Goal: Task Accomplishment & Management: Use online tool/utility

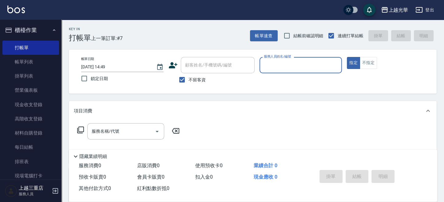
click at [300, 63] on input "服務人員姓名/編號" at bounding box center [300, 65] width 77 height 11
type input "小紫-7"
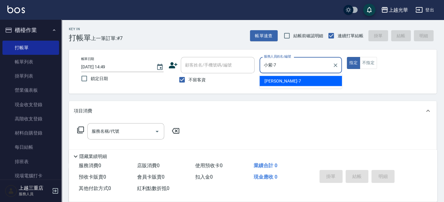
type button "true"
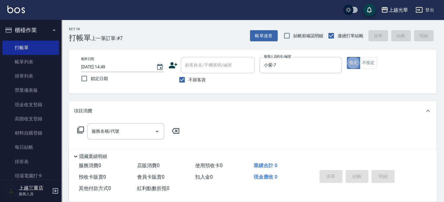
click at [356, 63] on button "指定" at bounding box center [353, 63] width 13 height 12
click at [363, 65] on button "不指定" at bounding box center [368, 63] width 17 height 12
click at [135, 127] on input "服務名稱/代號" at bounding box center [121, 131] width 62 height 11
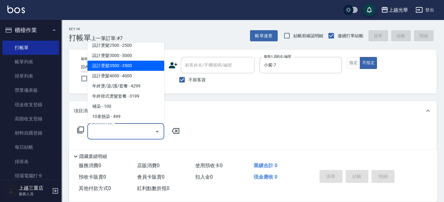
scroll to position [164, 0]
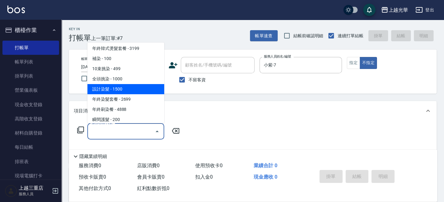
click at [138, 88] on span "設計染髮 - 1500" at bounding box center [125, 89] width 77 height 10
type input "設計染髮(404)"
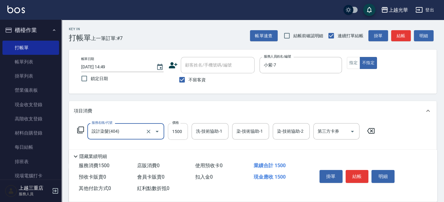
click at [177, 133] on input "1500" at bounding box center [178, 131] width 20 height 17
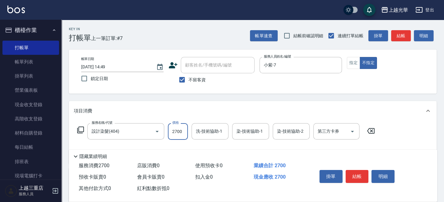
type input "2700"
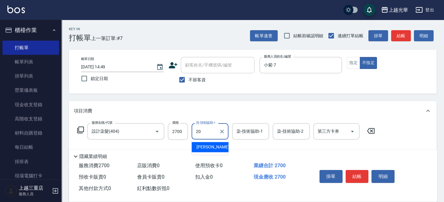
type input "[PERSON_NAME]-20"
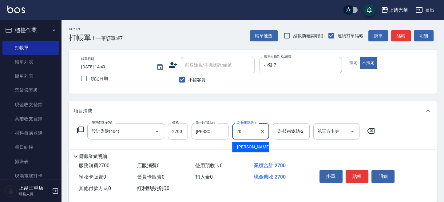
type input "[PERSON_NAME]-20"
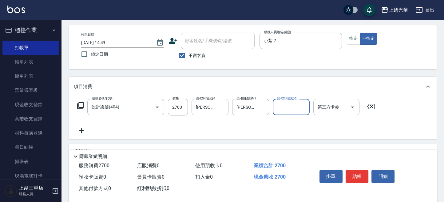
scroll to position [41, 0]
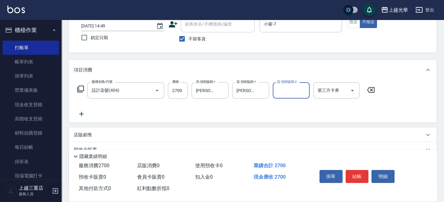
click at [83, 114] on icon at bounding box center [81, 113] width 15 height 7
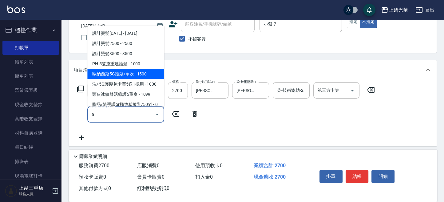
click at [137, 74] on span "歐納西斯5G護髮/單次 - 1500" at bounding box center [125, 74] width 77 height 10
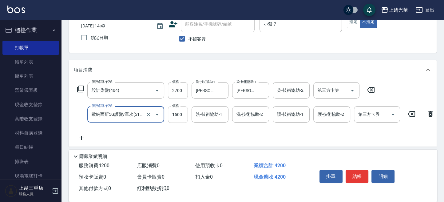
type input "歐納西斯5G護髮/單次(514)"
type input "1000"
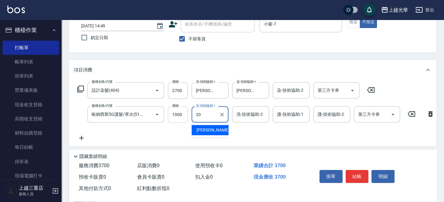
type input "[PERSON_NAME]-20"
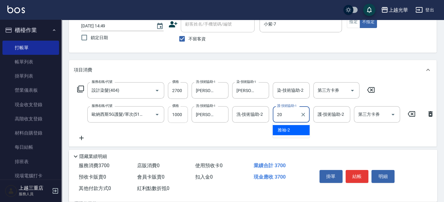
type input "[PERSON_NAME]-20"
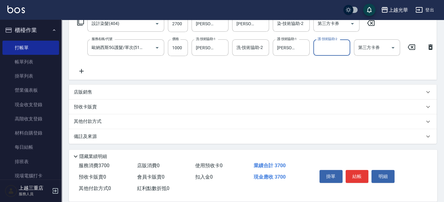
scroll to position [114, 0]
click at [83, 67] on icon at bounding box center [81, 70] width 15 height 7
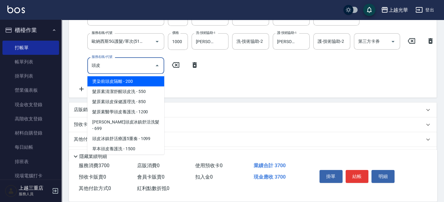
click at [142, 79] on span "燙染前頭皮隔離 - 200" at bounding box center [125, 81] width 77 height 10
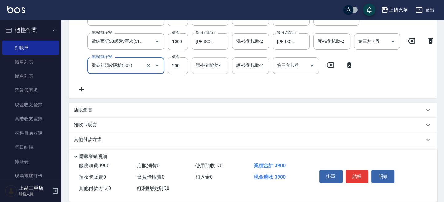
type input "燙染前頭皮隔離(503)"
click at [214, 64] on div "護-技術協助-1 護-技術協助-1" at bounding box center [210, 65] width 37 height 16
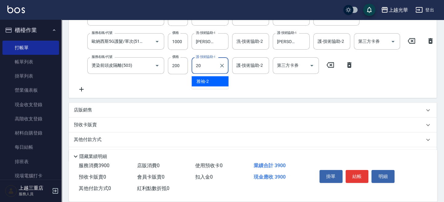
type input "[PERSON_NAME]-20"
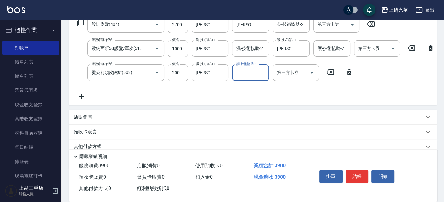
scroll to position [97, 0]
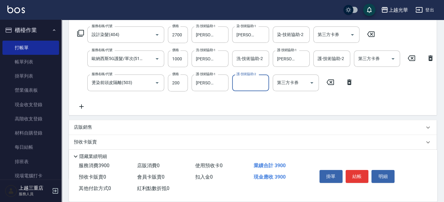
click at [428, 131] on icon at bounding box center [427, 127] width 7 height 7
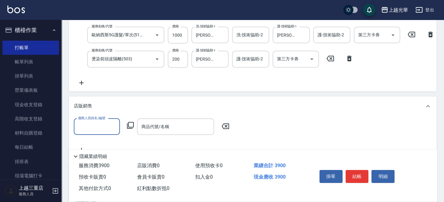
scroll to position [138, 0]
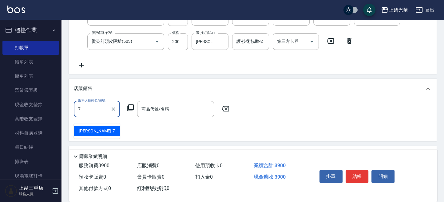
type input "小紫-7"
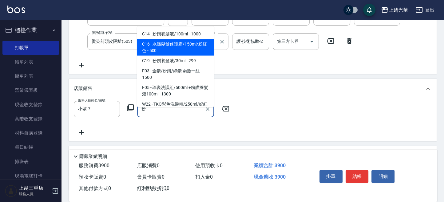
click at [192, 44] on span "C16 - 水漾髮鍵修護霜/150ml/粉紅色 - 500" at bounding box center [175, 47] width 77 height 17
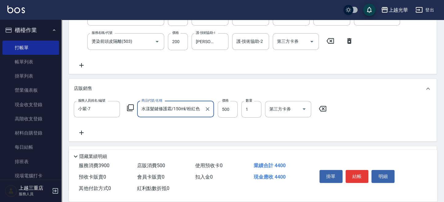
type input "水漾髮鍵修護霜/150ml/粉紅色"
click at [359, 112] on div "服務人員姓名/編號 小紫-7 服務人員姓名/編號 商品代號/名稱 水漾髮鍵修護霜/150ml/粉紅色 商品代號/名稱 價格 500 價格 數量 1 數量 第三…" at bounding box center [253, 118] width 358 height 35
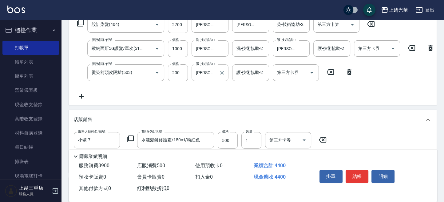
scroll to position [123, 0]
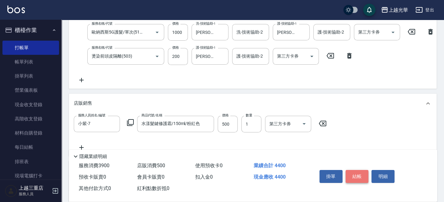
click at [359, 172] on button "結帳" at bounding box center [357, 176] width 23 height 13
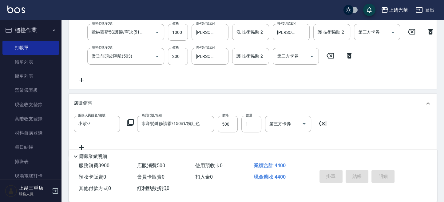
type input "2025/09/22 15:25"
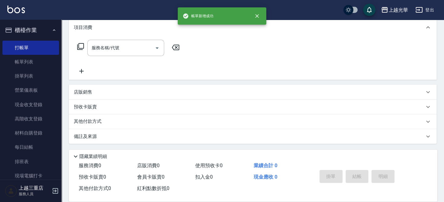
scroll to position [0, 0]
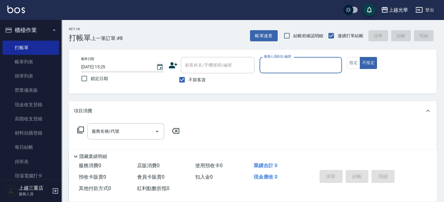
drag, startPoint x: 22, startPoint y: 61, endPoint x: 131, endPoint y: 92, distance: 113.4
click at [22, 61] on link "帳單列表" at bounding box center [30, 62] width 57 height 14
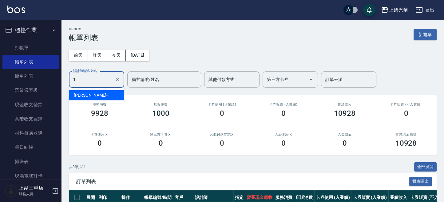
click at [96, 79] on input "1" at bounding box center [92, 79] width 41 height 11
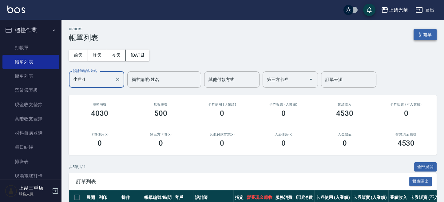
type input "小詹-1"
click at [422, 35] on button "新開單" at bounding box center [425, 34] width 23 height 11
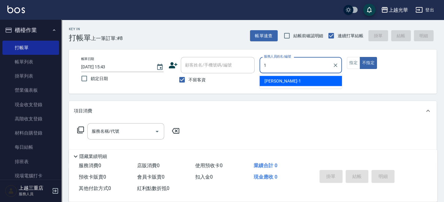
type input "小詹-1"
type button "false"
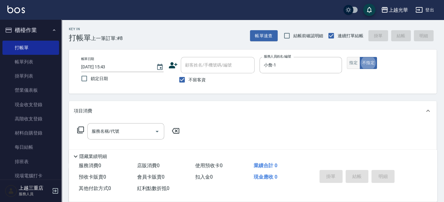
click at [354, 61] on button "指定" at bounding box center [353, 63] width 13 height 12
click at [112, 132] on input "服務名稱/代號" at bounding box center [121, 131] width 62 height 11
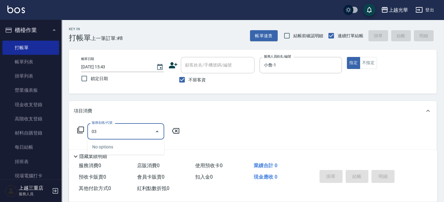
drag, startPoint x: 123, startPoint y: 133, endPoint x: 62, endPoint y: 122, distance: 62.1
click at [47, 123] on div "上越光華 登出 櫃檯作業 打帳單 帳單列表 掛單列表 營業儀表板 現金收支登錄 高階收支登錄 材料自購登錄 每日結帳 排班表 現場電腦打卡 預約管理 預約管理…" at bounding box center [222, 142] width 444 height 285
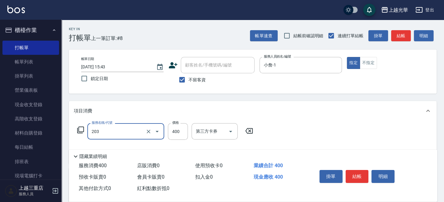
type input "指定單剪(203)"
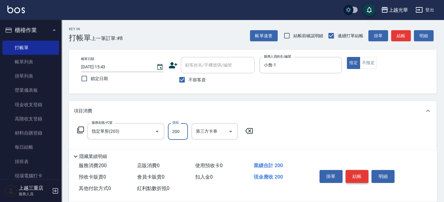
type input "200"
click at [354, 178] on button "結帳" at bounding box center [357, 176] width 23 height 13
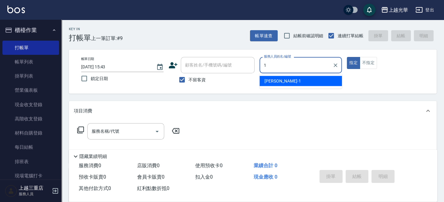
type input "小詹-1"
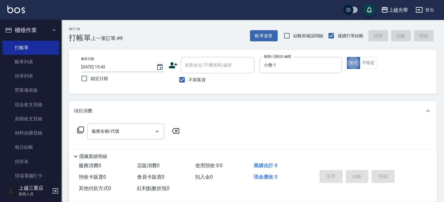
type button "true"
click at [377, 65] on div "指定 不指定" at bounding box center [388, 63] width 82 height 12
click at [368, 62] on button "不指定" at bounding box center [368, 63] width 17 height 12
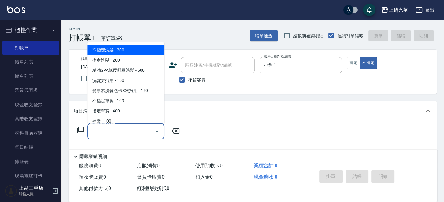
click at [132, 136] on input "服務名稱/代號" at bounding box center [121, 131] width 62 height 11
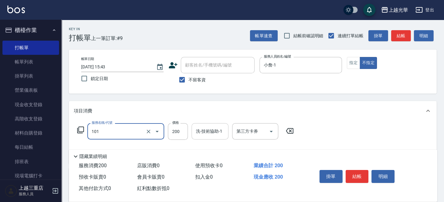
type input "不指定洗髮(101)"
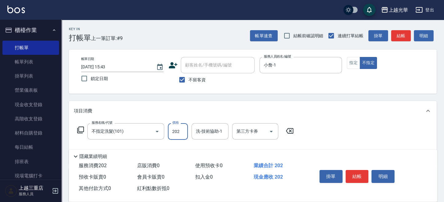
drag, startPoint x: 183, startPoint y: 131, endPoint x: 165, endPoint y: 131, distance: 17.8
click at [164, 131] on div "服務名稱/代號 不指定洗髮(101) 服務名稱/代號 價格 202 價格 洗-技術協助-1 洗-技術協助-1 第三方卡券 第三方卡券" at bounding box center [186, 131] width 224 height 17
type input "220"
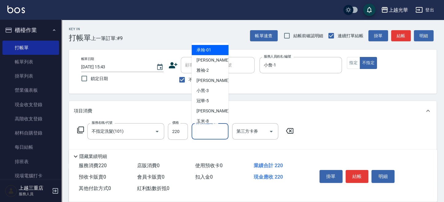
click at [210, 128] on div "洗-技術協助-1 洗-技術協助-1" at bounding box center [210, 131] width 37 height 16
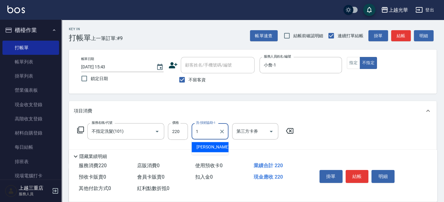
type input "小詹-1"
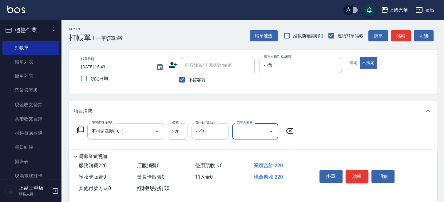
click at [360, 173] on button "結帳" at bounding box center [357, 176] width 23 height 13
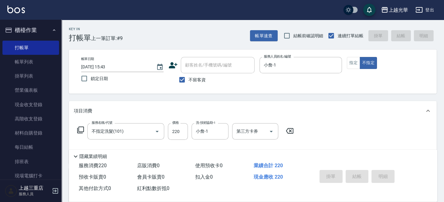
type input "2025/09/22 15:44"
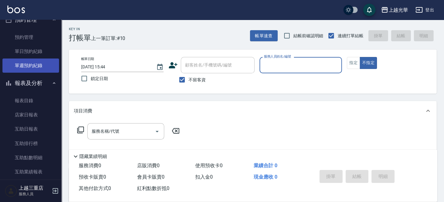
scroll to position [205, 0]
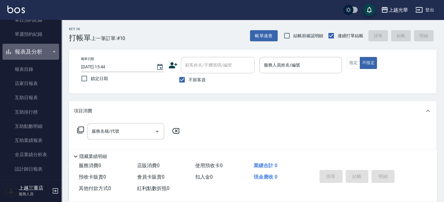
click at [33, 58] on button "報表及分析" at bounding box center [30, 52] width 57 height 16
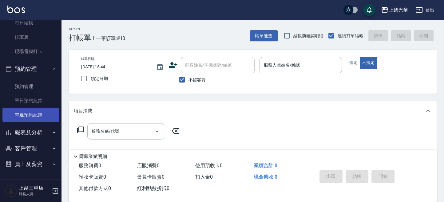
scroll to position [124, 0]
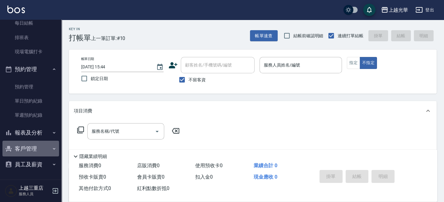
click at [31, 148] on button "客戶管理" at bounding box center [30, 149] width 57 height 16
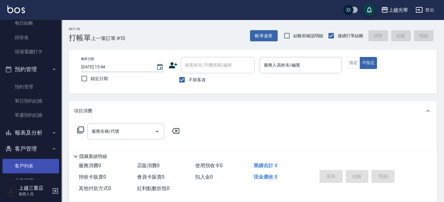
click at [26, 162] on link "客戶列表" at bounding box center [30, 166] width 57 height 14
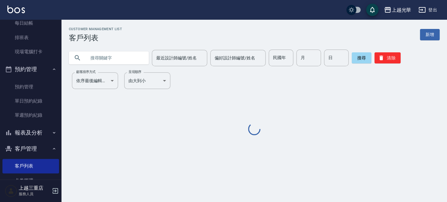
click at [114, 57] on input "text" at bounding box center [115, 58] width 58 height 17
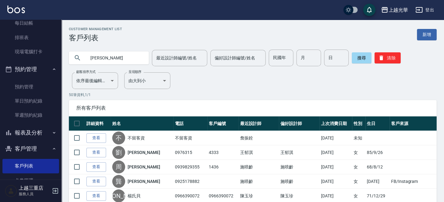
type input "[PERSON_NAME]"
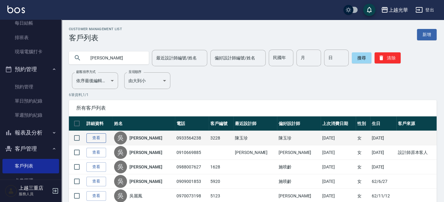
click at [90, 142] on td "查看" at bounding box center [99, 138] width 28 height 14
click at [90, 141] on link "查看" at bounding box center [96, 138] width 20 height 10
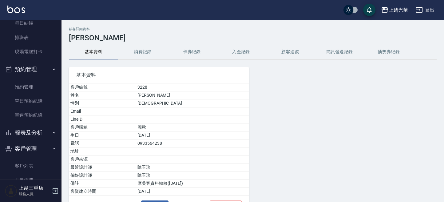
click at [154, 48] on button "消費記錄" at bounding box center [142, 52] width 49 height 15
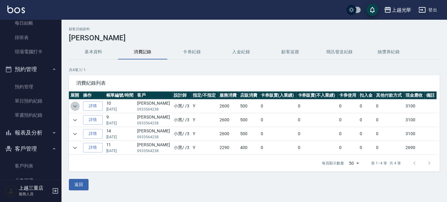
click at [77, 103] on icon "expand row" at bounding box center [74, 105] width 7 height 7
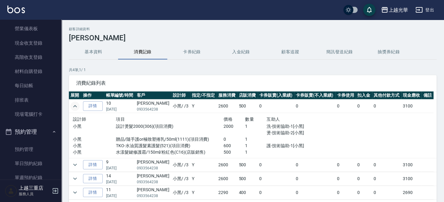
scroll to position [1, 0]
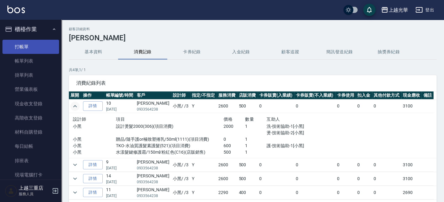
click at [34, 49] on link "打帳單" at bounding box center [30, 47] width 57 height 14
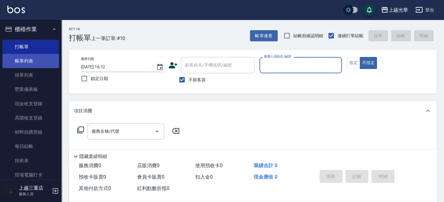
click at [46, 57] on link "帳單列表" at bounding box center [30, 61] width 57 height 14
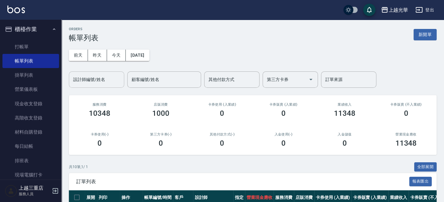
drag, startPoint x: 107, startPoint y: 89, endPoint x: 107, endPoint y: 82, distance: 6.5
click at [107, 88] on div "ORDERS 帳單列表 新開單 前天 昨天 今天 2025/09/22 設計師編號/姓名 設計師編號/姓名 顧客編號/姓名 顧客編號/姓名 其他付款方式 其他…" at bounding box center [253, 198] width 383 height 356
click at [107, 82] on input "設計師編號/姓名" at bounding box center [97, 79] width 50 height 11
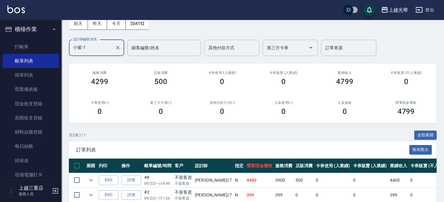
scroll to position [21, 0]
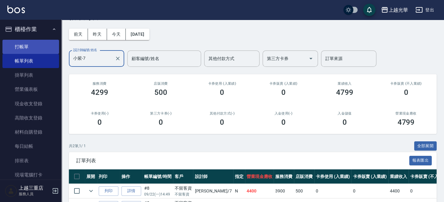
type input "小紫-7"
click at [42, 44] on link "打帳單" at bounding box center [30, 47] width 57 height 14
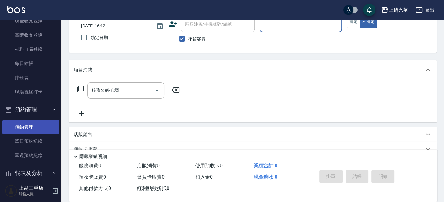
scroll to position [83, 0]
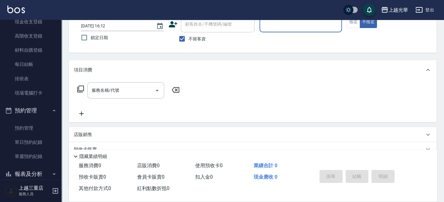
click at [30, 109] on button "預約管理" at bounding box center [30, 110] width 57 height 16
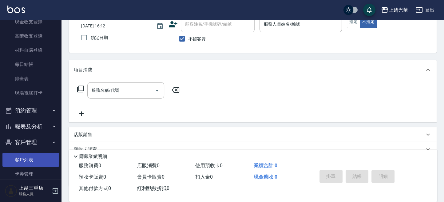
click at [26, 167] on link "卡券管理" at bounding box center [30, 174] width 57 height 14
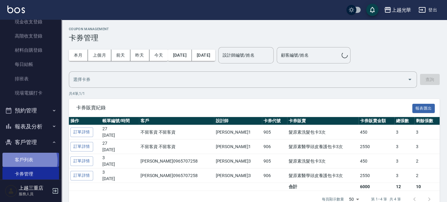
click at [26, 161] on link "客戶列表" at bounding box center [30, 160] width 57 height 14
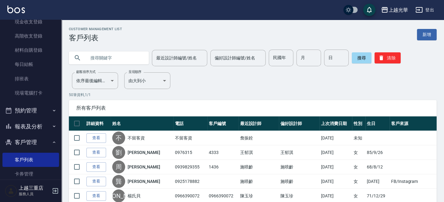
click at [102, 61] on input "text" at bounding box center [115, 58] width 58 height 17
type input "吳"
type input "[PERSON_NAME]"
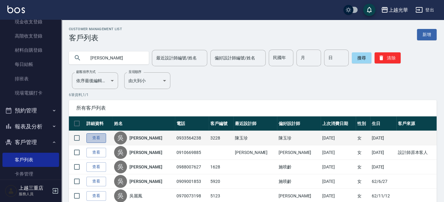
click at [97, 138] on link "查看" at bounding box center [96, 138] width 20 height 10
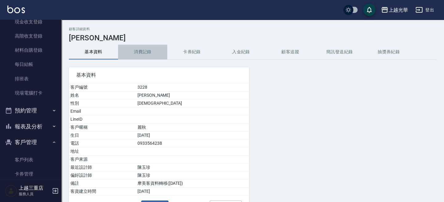
click at [154, 54] on button "消費記錄" at bounding box center [142, 52] width 49 height 15
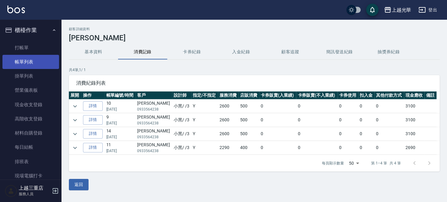
click at [33, 63] on link "帳單列表" at bounding box center [30, 62] width 57 height 14
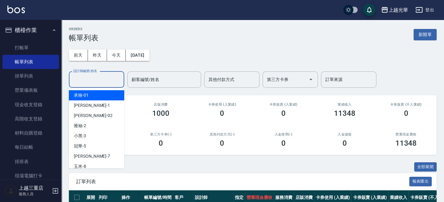
click at [91, 79] on input "設計師編號/姓名" at bounding box center [97, 79] width 50 height 11
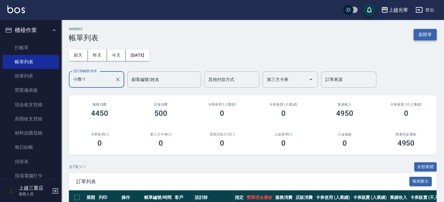
type input "小詹-1"
click at [422, 39] on button "新開單" at bounding box center [425, 34] width 23 height 11
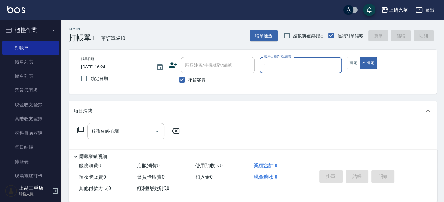
type input "小詹-1"
type button "false"
click at [126, 134] on input "服務名稱/代號" at bounding box center [121, 131] width 62 height 11
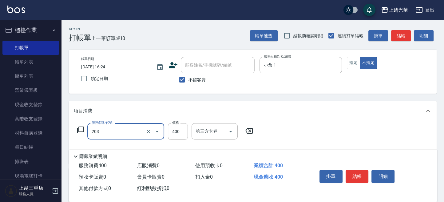
type input "指定單剪(203)"
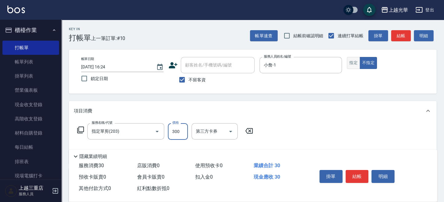
type input "300"
click at [349, 62] on button "指定" at bounding box center [353, 63] width 13 height 12
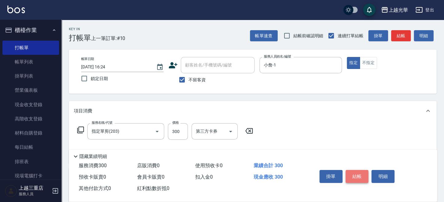
click at [353, 174] on button "結帳" at bounding box center [357, 176] width 23 height 13
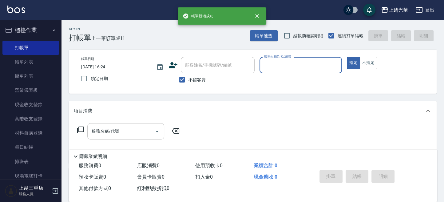
type input "1"
type button "true"
type input "小詹-1"
click at [129, 130] on input "服務名稱/代號" at bounding box center [121, 131] width 62 height 11
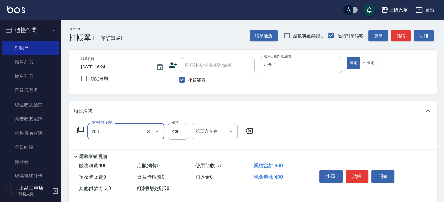
type input "指定單剪(203)"
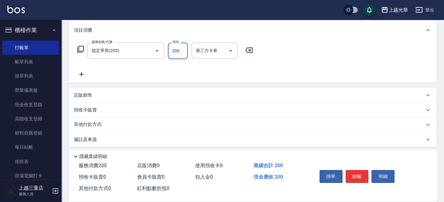
scroll to position [82, 0]
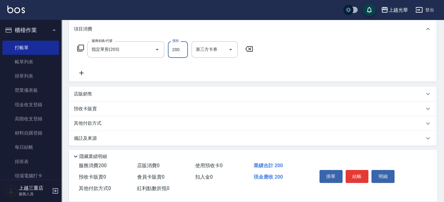
type input "200"
click at [83, 78] on div "服務名稱/代號 指定單剪(203) 服務名稱/代號 價格 200 價格 第三方卡券 第三方卡券" at bounding box center [253, 60] width 368 height 43
click at [76, 70] on icon at bounding box center [81, 72] width 15 height 7
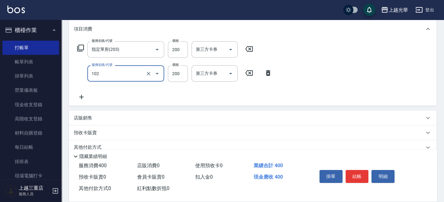
type input "指定洗髮(102)"
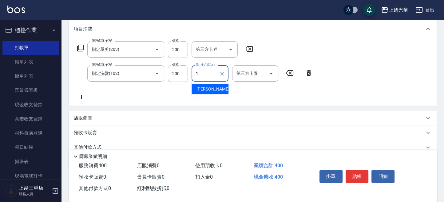
type input "小詹-1"
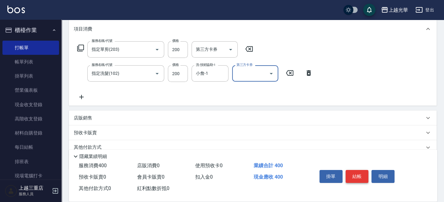
click at [356, 178] on button "結帳" at bounding box center [357, 176] width 23 height 13
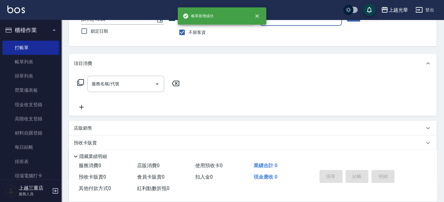
scroll to position [41, 0]
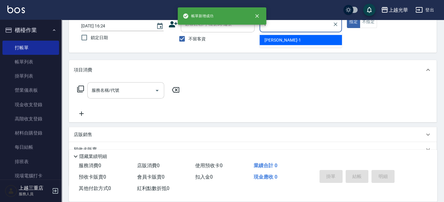
type input "小詹-1"
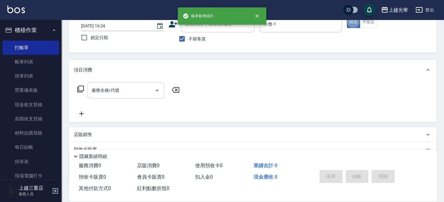
click at [122, 90] on input "服務名稱/代號" at bounding box center [121, 90] width 62 height 11
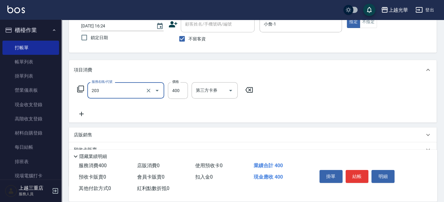
type input "指定單剪(203)"
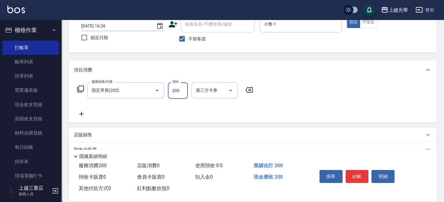
type input "200"
click at [80, 110] on icon at bounding box center [81, 113] width 15 height 7
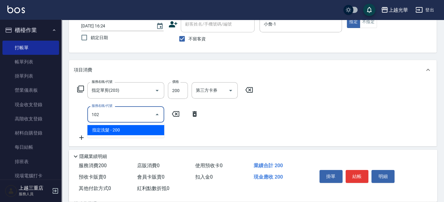
type input "指定洗髮(102)"
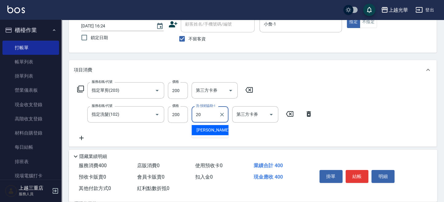
type input "[PERSON_NAME]-20"
click at [361, 185] on div "掛單 結帳 明細" at bounding box center [357, 176] width 80 height 19
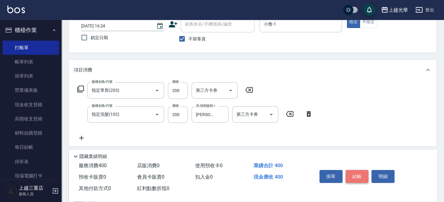
click at [357, 176] on button "結帳" at bounding box center [357, 176] width 23 height 13
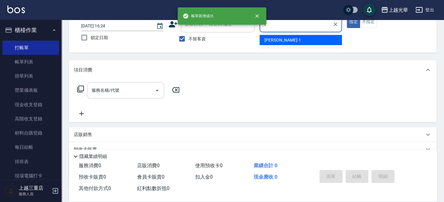
type input "小詹-1"
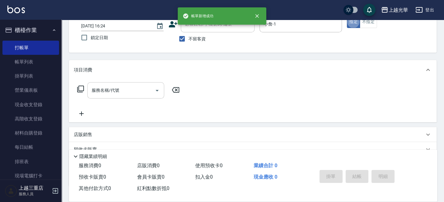
click at [115, 94] on input "服務名稱/代號" at bounding box center [121, 90] width 62 height 11
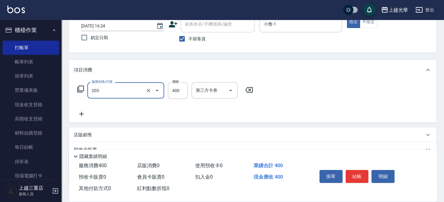
type input "指定單剪(203)"
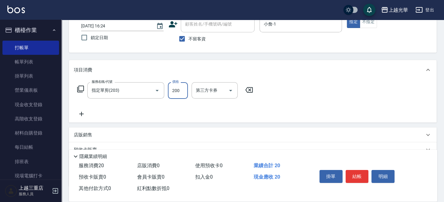
type input "200"
click at [84, 112] on icon at bounding box center [81, 113] width 15 height 7
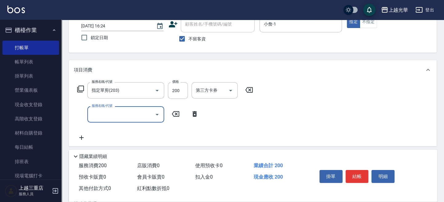
click at [356, 168] on div "掛單 結帳 明細" at bounding box center [357, 176] width 80 height 19
click at [356, 170] on button "結帳" at bounding box center [357, 176] width 23 height 13
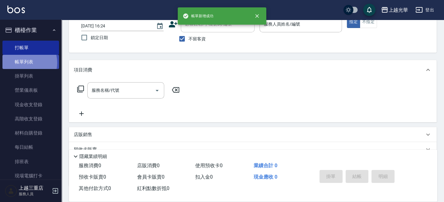
click at [24, 63] on link "帳單列表" at bounding box center [30, 62] width 57 height 14
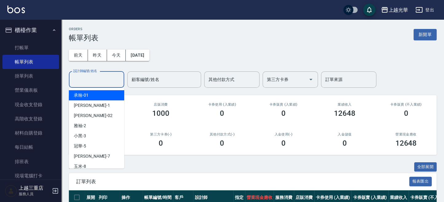
click at [101, 80] on input "設計師編號/姓名" at bounding box center [97, 79] width 50 height 11
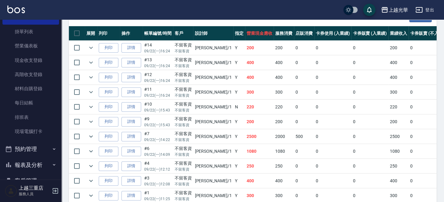
scroll to position [124, 0]
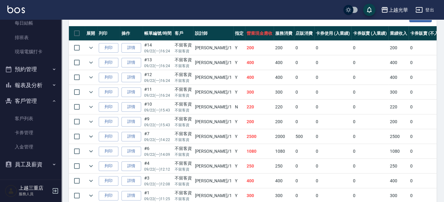
type input "小詹-1"
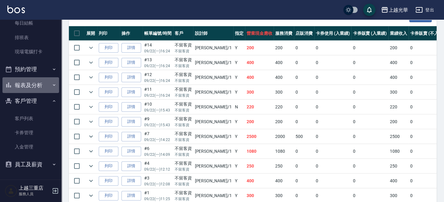
click at [35, 84] on button "報表及分析" at bounding box center [30, 85] width 57 height 16
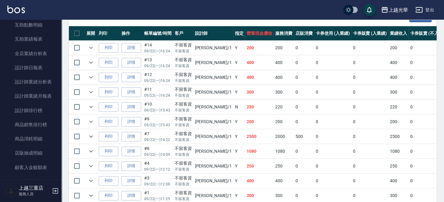
scroll to position [288, 0]
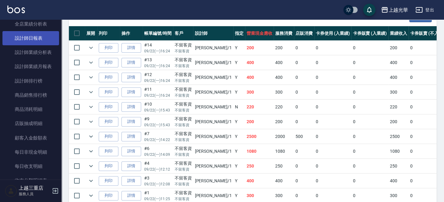
click at [46, 39] on link "設計師日報表" at bounding box center [30, 38] width 57 height 14
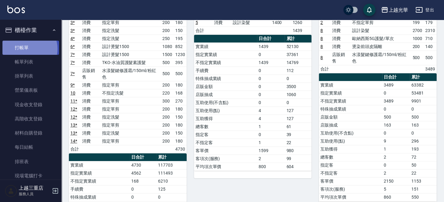
click at [27, 49] on link "打帳單" at bounding box center [30, 48] width 57 height 14
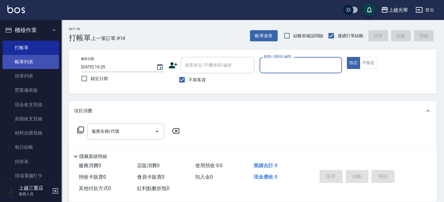
click at [29, 62] on link "帳單列表" at bounding box center [30, 62] width 57 height 14
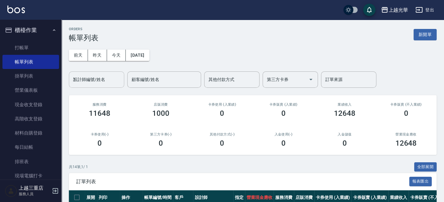
click at [83, 83] on input "1" at bounding box center [97, 79] width 50 height 11
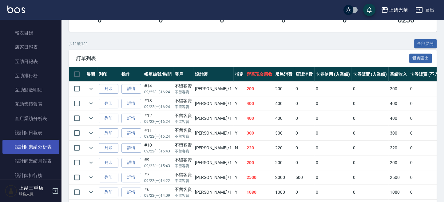
scroll to position [205, 0]
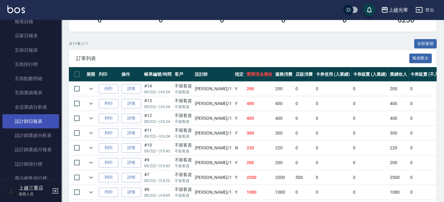
type input "小詹-1"
click at [45, 120] on link "設計師日報表" at bounding box center [30, 121] width 57 height 14
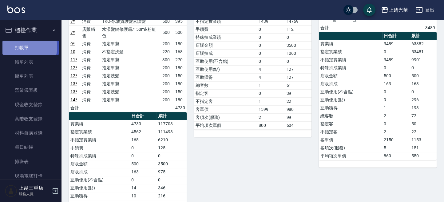
click at [25, 47] on link "打帳單" at bounding box center [30, 48] width 57 height 14
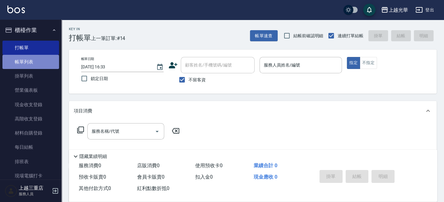
click at [39, 57] on link "帳單列表" at bounding box center [30, 62] width 57 height 14
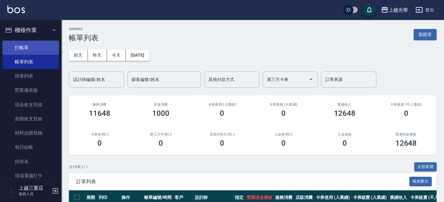
click at [41, 48] on link "打帳單" at bounding box center [30, 48] width 57 height 14
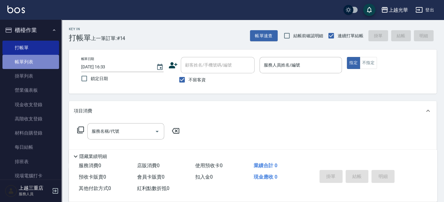
click at [38, 61] on link "帳單列表" at bounding box center [30, 62] width 57 height 14
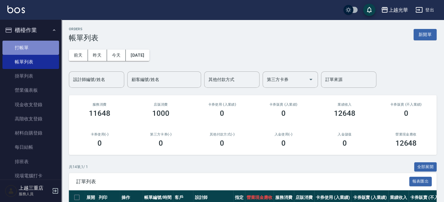
click at [38, 51] on link "打帳單" at bounding box center [30, 48] width 57 height 14
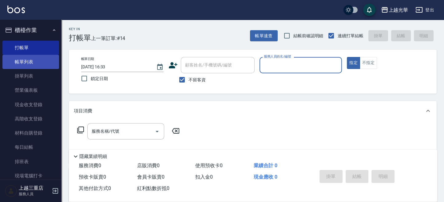
click at [11, 58] on link "帳單列表" at bounding box center [30, 62] width 57 height 14
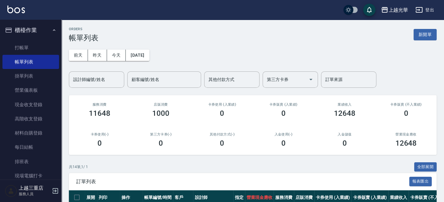
click at [81, 79] on input "設計師編號/姓名" at bounding box center [97, 79] width 50 height 11
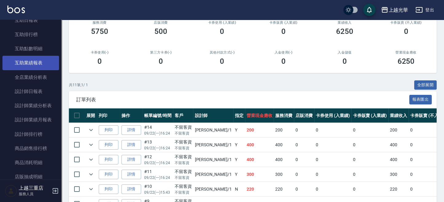
scroll to position [246, 0]
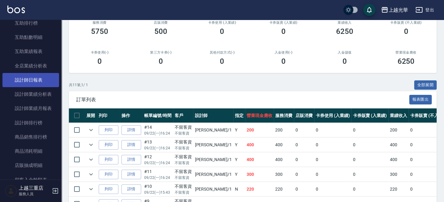
type input "小詹-1"
click at [44, 81] on link "設計師日報表" at bounding box center [30, 80] width 57 height 14
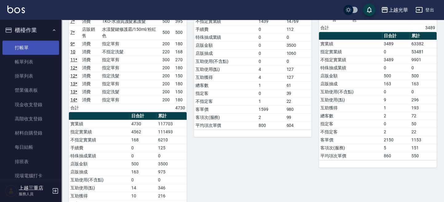
click at [34, 48] on link "打帳單" at bounding box center [30, 48] width 57 height 14
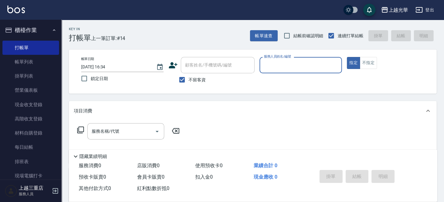
drag, startPoint x: 19, startPoint y: 62, endPoint x: 65, endPoint y: 146, distance: 95.3
click at [19, 62] on link "帳單列表" at bounding box center [30, 62] width 57 height 14
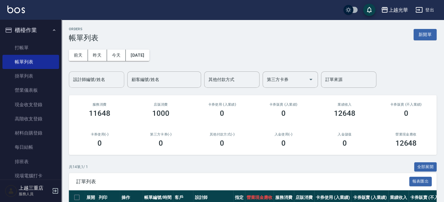
click at [95, 79] on input "設計師編號/姓名" at bounding box center [97, 79] width 50 height 11
type input "小詹-1"
click at [434, 5] on button "登出" at bounding box center [425, 9] width 24 height 11
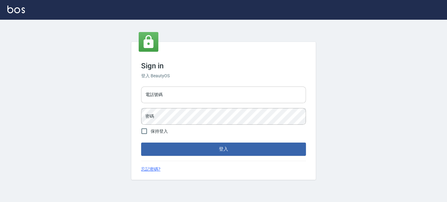
click at [239, 96] on input "電話號碼" at bounding box center [223, 94] width 165 height 17
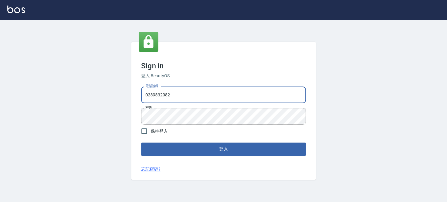
drag, startPoint x: 253, startPoint y: 96, endPoint x: 7, endPoint y: 82, distance: 246.8
click at [7, 82] on div "Sign in 登入 BeautyOS 電話號碼 0289832082 電話號碼 密碼 密碼 保持登入 登入 忘記密碼?" at bounding box center [223, 111] width 447 height 182
type input "0955332100"
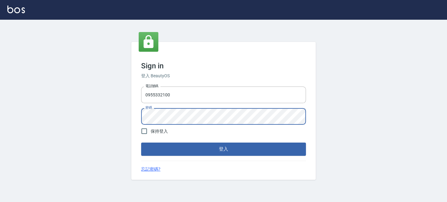
click at [141, 142] on button "登入" at bounding box center [223, 148] width 165 height 13
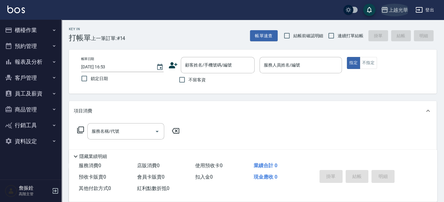
click at [388, 10] on icon "button" at bounding box center [384, 9] width 7 height 7
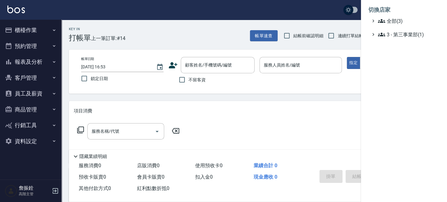
click at [387, 21] on span "全部(3)" at bounding box center [407, 20] width 59 height 7
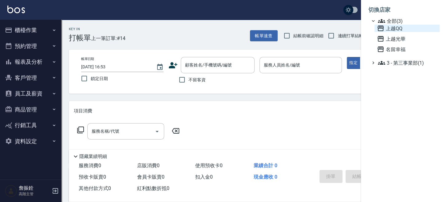
click at [390, 31] on span "上越QQ" at bounding box center [407, 28] width 60 height 7
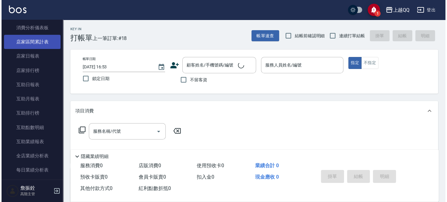
scroll to position [82, 0]
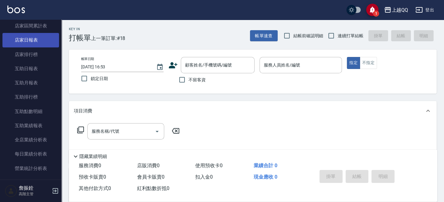
click at [37, 42] on link "店家日報表" at bounding box center [30, 40] width 57 height 14
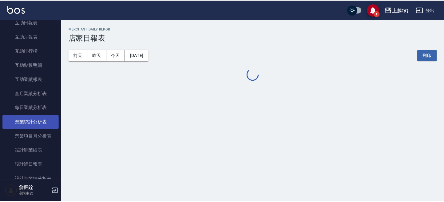
scroll to position [164, 0]
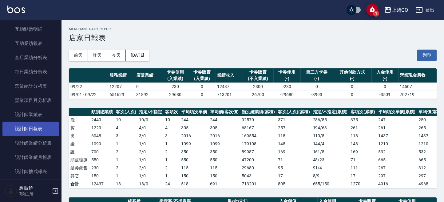
click at [34, 124] on link "設計師日報表" at bounding box center [30, 128] width 57 height 14
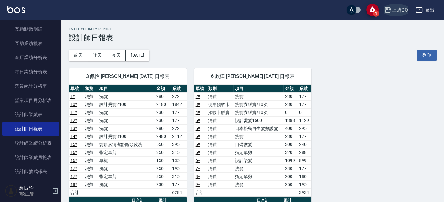
click at [391, 14] on button "上越QQ" at bounding box center [396, 10] width 29 height 13
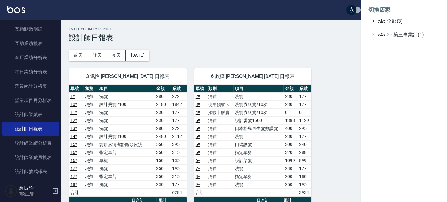
click at [387, 22] on span "全部(3)" at bounding box center [407, 20] width 59 height 7
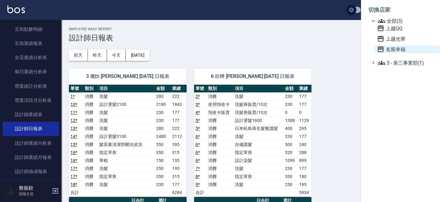
click at [388, 48] on span "名留幸福" at bounding box center [407, 49] width 60 height 7
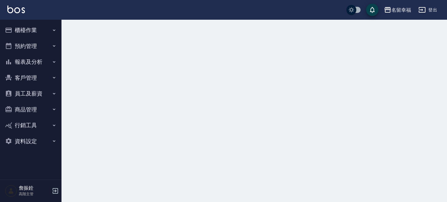
drag, startPoint x: 0, startPoint y: 0, endPoint x: 29, endPoint y: 59, distance: 65.6
click at [29, 59] on button "報表及分析" at bounding box center [30, 62] width 57 height 16
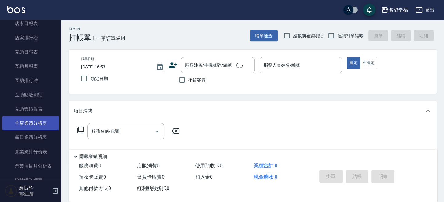
scroll to position [246, 0]
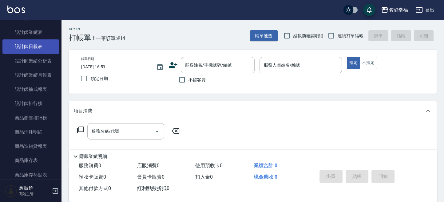
click at [39, 47] on link "設計師日報表" at bounding box center [30, 46] width 57 height 14
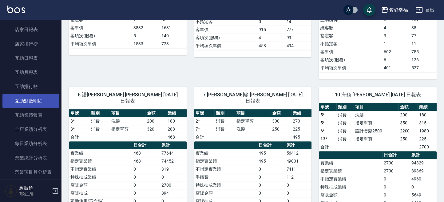
scroll to position [82, 0]
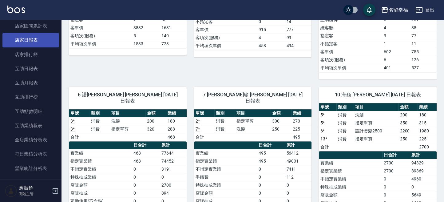
click at [34, 40] on link "店家日報表" at bounding box center [30, 40] width 57 height 14
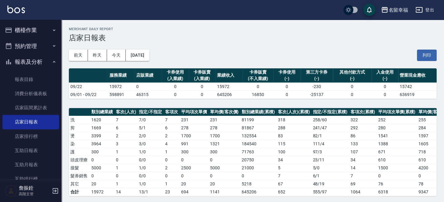
click at [35, 31] on button "櫃檯作業" at bounding box center [30, 30] width 57 height 16
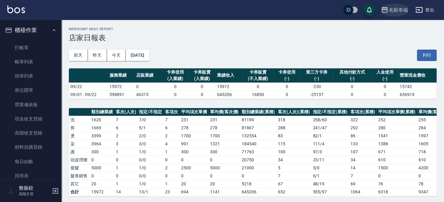
click at [392, 14] on button "名留幸福" at bounding box center [395, 10] width 32 height 13
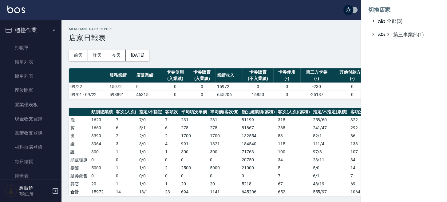
click at [390, 23] on span "全部(3)" at bounding box center [407, 20] width 59 height 7
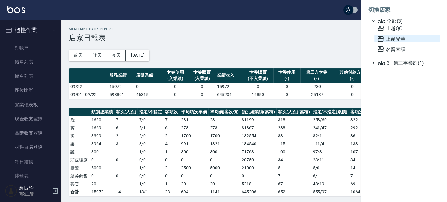
click at [387, 36] on span "上越光華" at bounding box center [407, 38] width 60 height 7
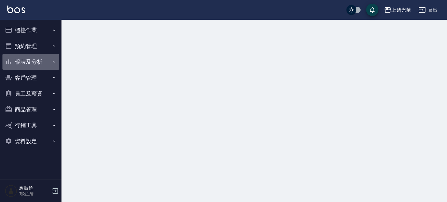
click at [34, 65] on button "報表及分析" at bounding box center [30, 62] width 57 height 16
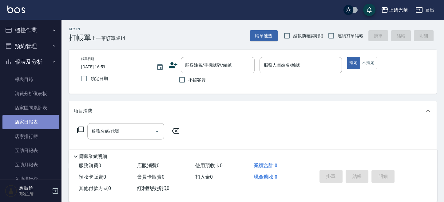
click at [37, 126] on link "店家日報表" at bounding box center [30, 122] width 57 height 14
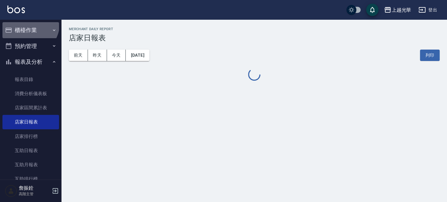
click at [28, 24] on button "櫃檯作業" at bounding box center [30, 30] width 57 height 16
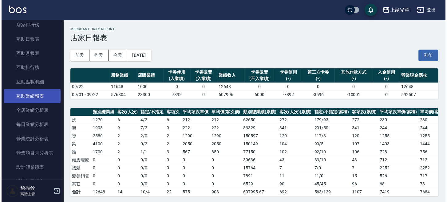
scroll to position [369, 0]
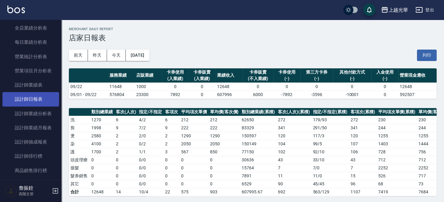
click at [37, 101] on link "設計師日報表" at bounding box center [30, 99] width 57 height 14
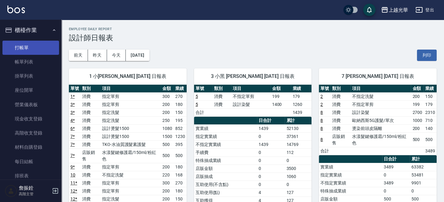
click at [25, 46] on link "打帳單" at bounding box center [30, 48] width 57 height 14
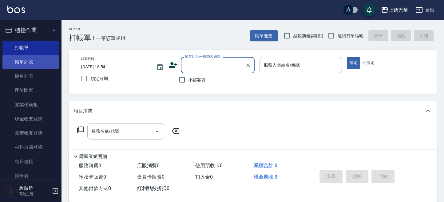
click at [45, 58] on link "帳單列表" at bounding box center [30, 62] width 57 height 14
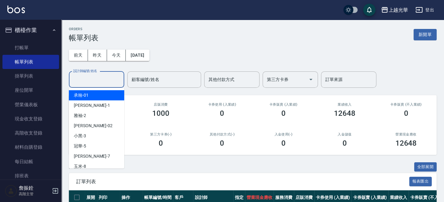
click at [97, 82] on input "設計師編號/姓名" at bounding box center [97, 79] width 50 height 11
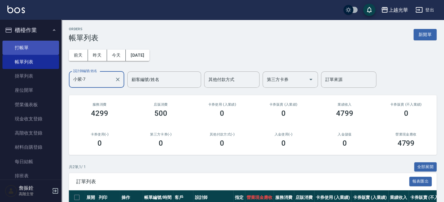
type input "小紫-7"
click at [25, 44] on link "打帳單" at bounding box center [30, 48] width 57 height 14
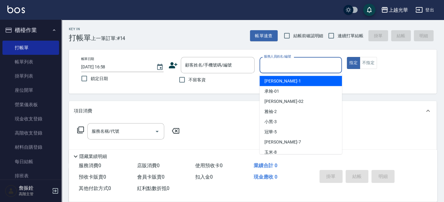
drag, startPoint x: 287, startPoint y: 66, endPoint x: 276, endPoint y: 81, distance: 18.8
click at [283, 66] on div "服務人員姓名/編號 服務人員姓名/編號" at bounding box center [301, 65] width 82 height 16
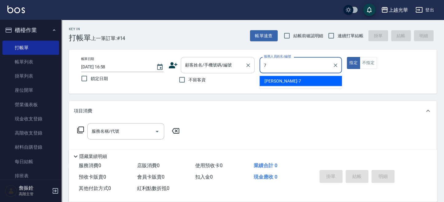
type input "小紫-7"
type button "true"
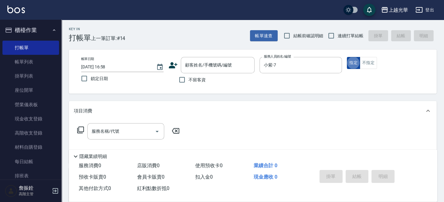
click at [354, 58] on button "指定" at bounding box center [353, 63] width 13 height 12
click at [195, 78] on span "不留客資" at bounding box center [197, 80] width 17 height 6
click at [189, 78] on input "不留客資" at bounding box center [182, 79] width 13 height 13
checkbox input "true"
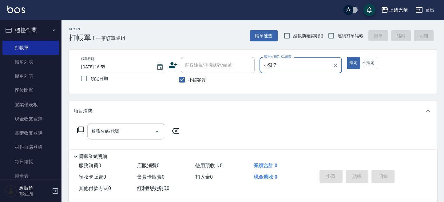
click at [116, 130] on div "服務名稱/代號 服務名稱/代號" at bounding box center [125, 131] width 77 height 16
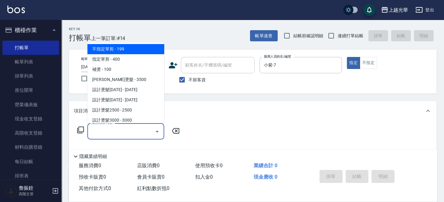
scroll to position [82, 0]
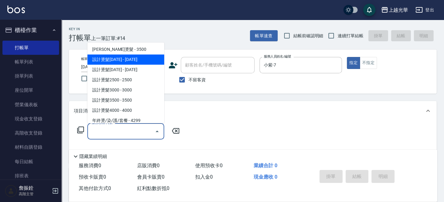
click at [136, 62] on span "設計燙髮[DATE] - [DATE]" at bounding box center [125, 59] width 77 height 10
type input "設計燙髮1500(305)"
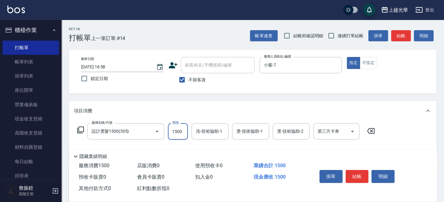
click at [182, 134] on input "1500" at bounding box center [178, 131] width 20 height 17
type input "888"
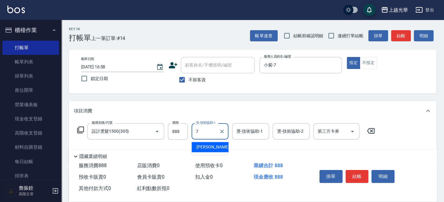
type input "小紫-7"
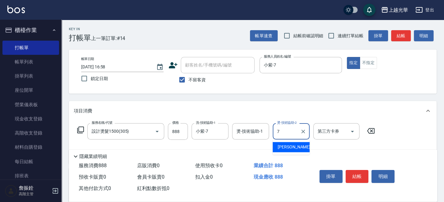
type input "小紫-7"
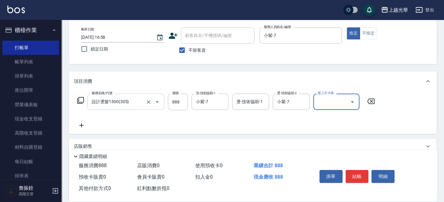
scroll to position [41, 0]
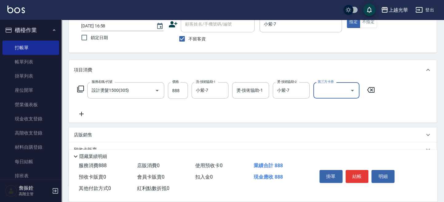
click at [85, 114] on icon at bounding box center [81, 113] width 15 height 7
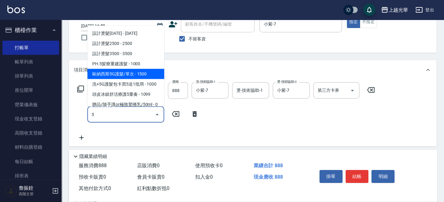
drag, startPoint x: 140, startPoint y: 70, endPoint x: 173, endPoint y: 92, distance: 39.8
click at [140, 70] on span "歐納西斯5G護髮/單次 - 1500" at bounding box center [125, 74] width 77 height 10
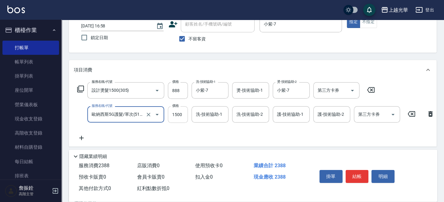
type input "歐納西斯5G護髮/單次(514)"
click at [181, 111] on input "1500" at bounding box center [178, 114] width 20 height 17
type input "1000"
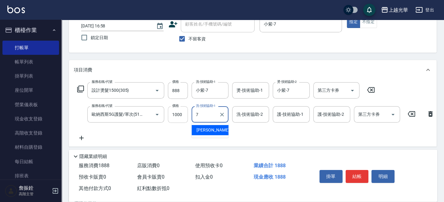
type input "小紫-7"
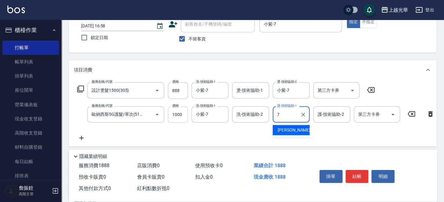
type input "小紫-7"
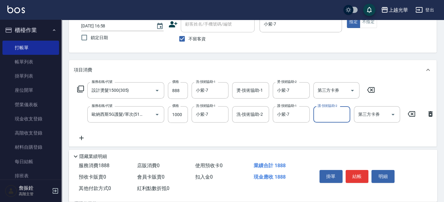
click at [258, 129] on div "服務名稱/代號 設計燙髮1500(305) 服務名稱/代號 價格 888 價格 洗-技術協助-1 小紫-7 洗-技術協助-1 燙-技術協助-1 燙-技術協助-…" at bounding box center [256, 111] width 364 height 59
click at [362, 172] on button "結帳" at bounding box center [357, 176] width 23 height 13
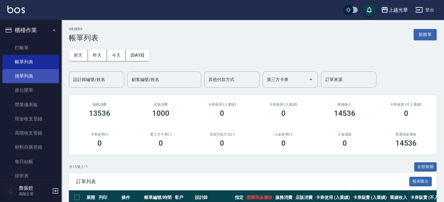
click at [40, 75] on link "掛單列表" at bounding box center [30, 76] width 57 height 14
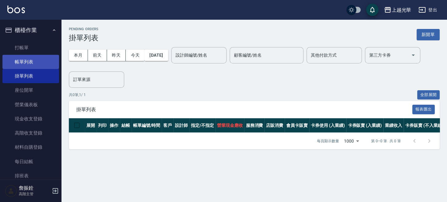
click at [32, 57] on link "帳單列表" at bounding box center [30, 62] width 57 height 14
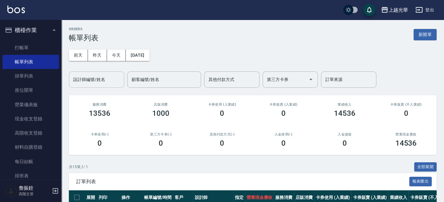
click at [94, 77] on div "設計師編號/姓名 設計師編號/姓名" at bounding box center [96, 79] width 55 height 16
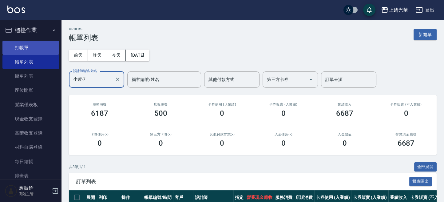
type input "小紫-7"
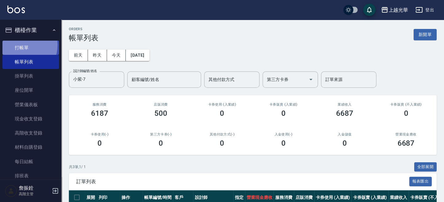
click at [20, 45] on link "打帳單" at bounding box center [30, 48] width 57 height 14
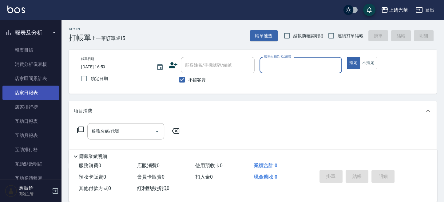
scroll to position [164, 0]
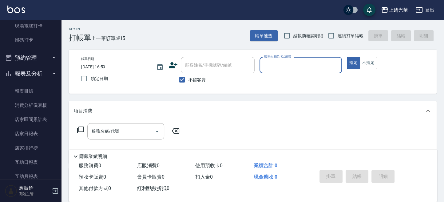
click at [37, 78] on button "報表及分析" at bounding box center [30, 74] width 57 height 16
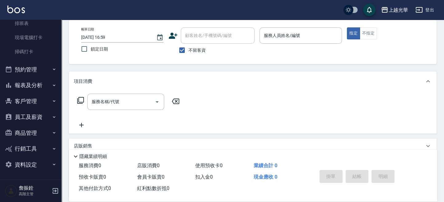
scroll to position [41, 0]
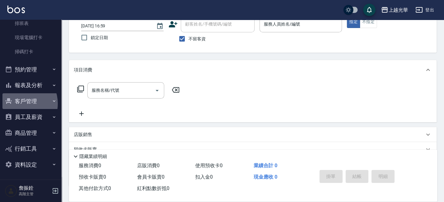
click at [19, 103] on button "客戶管理" at bounding box center [30, 101] width 57 height 16
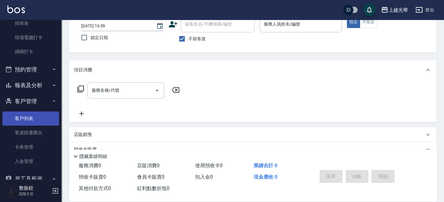
click at [29, 118] on link "客戶列表" at bounding box center [30, 118] width 57 height 14
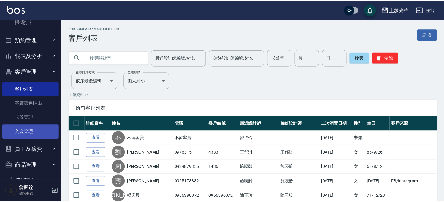
scroll to position [193, 0]
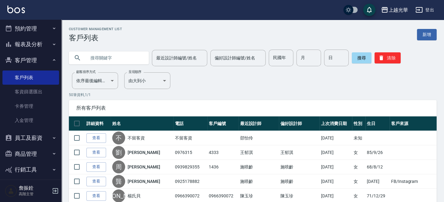
click at [94, 54] on input "text" at bounding box center [115, 58] width 58 height 17
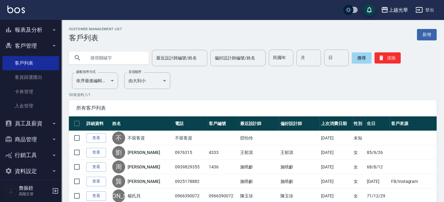
scroll to position [214, 0]
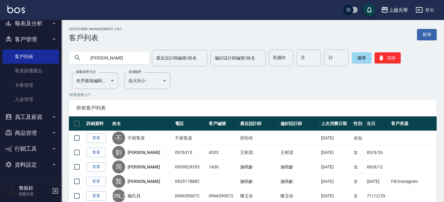
type input "[PERSON_NAME]"
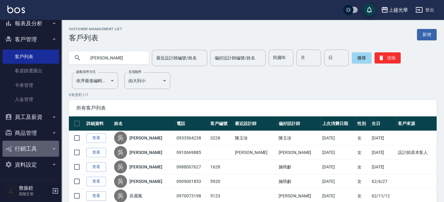
click at [31, 147] on button "行銷工具" at bounding box center [30, 149] width 57 height 16
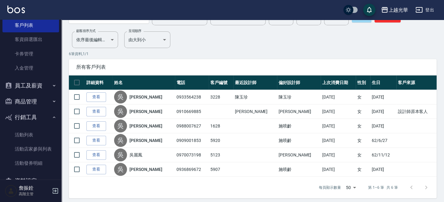
scroll to position [262, 0]
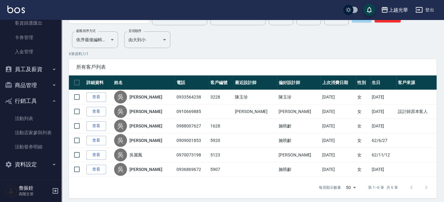
click at [41, 71] on button "員工及薪資" at bounding box center [30, 69] width 57 height 16
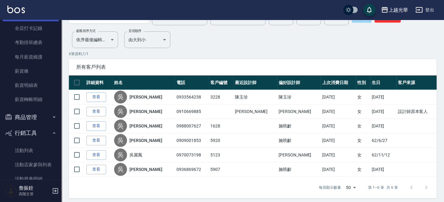
scroll to position [380, 0]
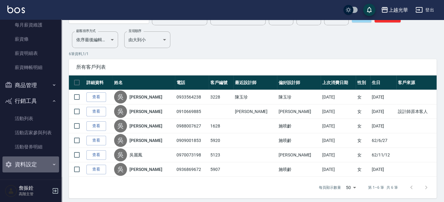
click at [38, 162] on button "資料設定" at bounding box center [30, 164] width 57 height 16
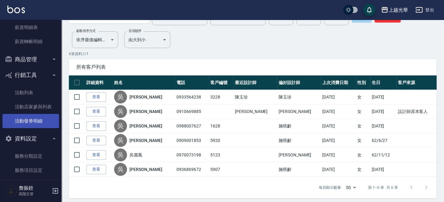
scroll to position [404, 0]
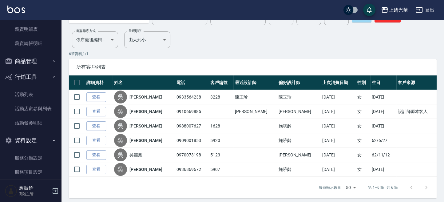
click at [33, 137] on button "資料設定" at bounding box center [30, 140] width 57 height 16
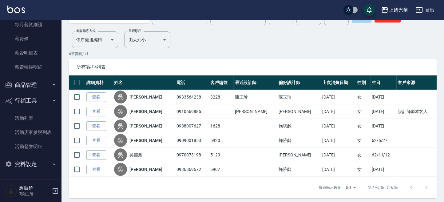
scroll to position [380, 0]
click at [26, 102] on button "行銷工具" at bounding box center [30, 101] width 57 height 16
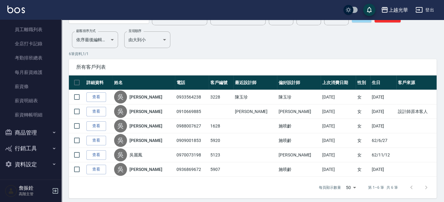
scroll to position [333, 0]
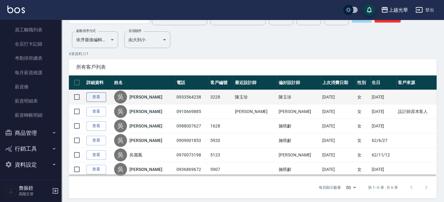
click at [100, 100] on link "查看" at bounding box center [96, 97] width 20 height 10
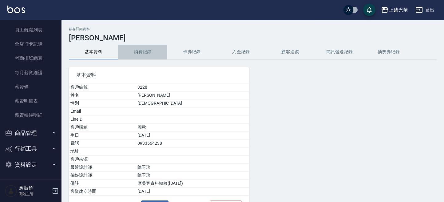
click at [147, 53] on button "消費記錄" at bounding box center [142, 52] width 49 height 15
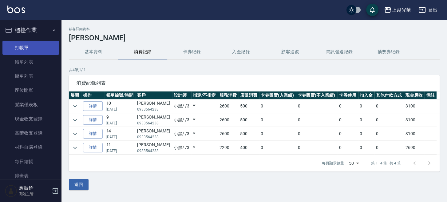
click at [32, 46] on link "打帳單" at bounding box center [30, 48] width 57 height 14
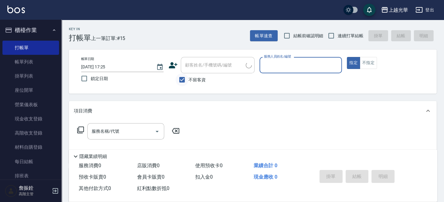
click at [188, 78] on input "不留客資" at bounding box center [182, 79] width 13 height 13
checkbox input "false"
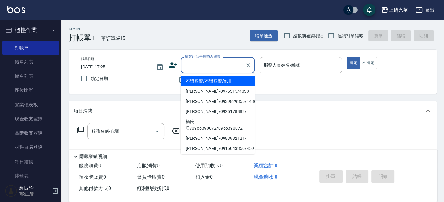
click at [189, 68] on input "顧客姓名/手機號碼/編號" at bounding box center [213, 65] width 59 height 11
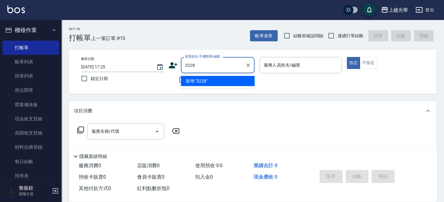
type input "3228"
click at [347, 57] on button "指定" at bounding box center [353, 63] width 13 height 12
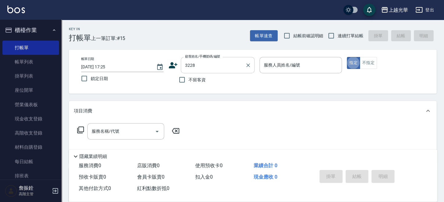
type button "true"
type input "[PERSON_NAME]/0933564238/3228"
type input "小黑-3"
click at [96, 131] on input "服務名稱/代號" at bounding box center [121, 131] width 62 height 11
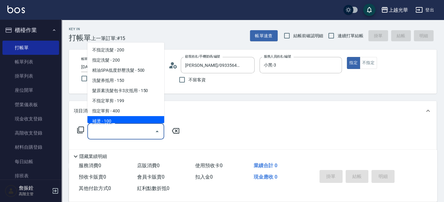
click at [83, 130] on icon at bounding box center [80, 129] width 7 height 7
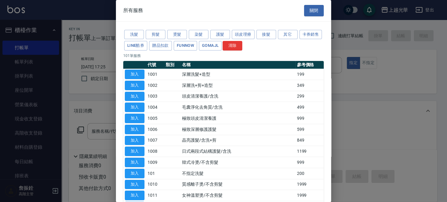
click at [182, 29] on div "洗髮 剪髮 燙髮 染髮 護髮 頭皮理療 接髮 其它 卡券銷售 LINE酷券 贈品扣款 FUNNOW GOMAJL 清除" at bounding box center [223, 40] width 201 height 23
click at [182, 31] on button "燙髮" at bounding box center [177, 35] width 20 height 10
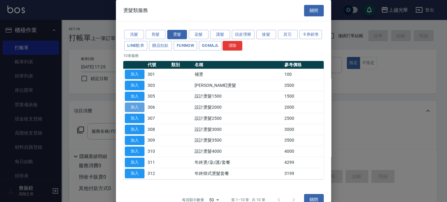
click at [136, 108] on button "加入" at bounding box center [135, 107] width 20 height 10
type input "設計燙髮2000(306)"
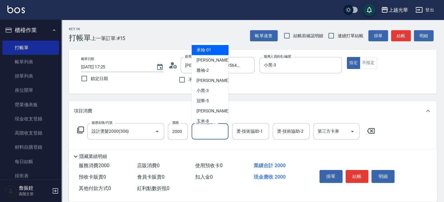
click at [199, 133] on input "洗-技術協助-1" at bounding box center [209, 131] width 31 height 11
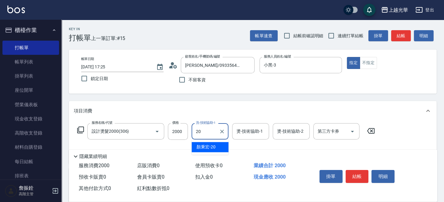
type input "[PERSON_NAME]-20"
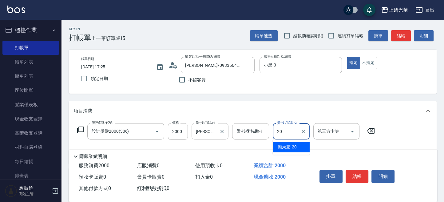
type input "[PERSON_NAME]-20"
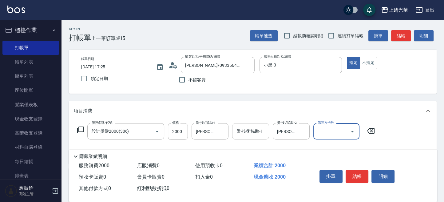
click at [264, 133] on input "燙-技術協助-1" at bounding box center [250, 131] width 31 height 11
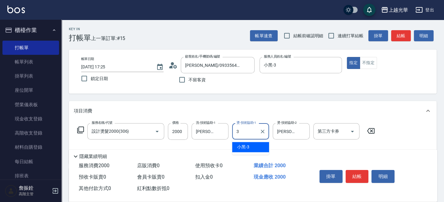
type input "小黑-3"
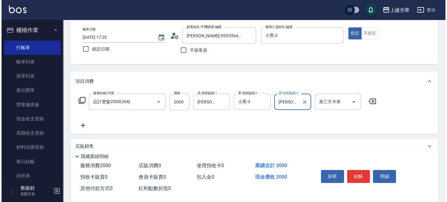
scroll to position [41, 0]
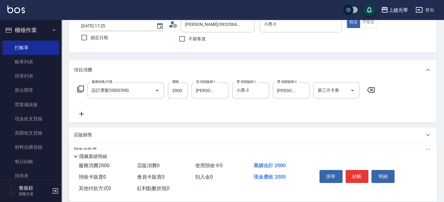
click at [84, 112] on icon at bounding box center [81, 113] width 15 height 7
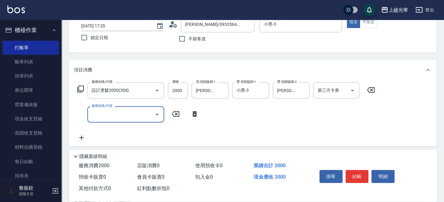
drag, startPoint x: 193, startPoint y: 116, endPoint x: 124, endPoint y: 99, distance: 71.5
click at [192, 114] on icon at bounding box center [194, 113] width 15 height 7
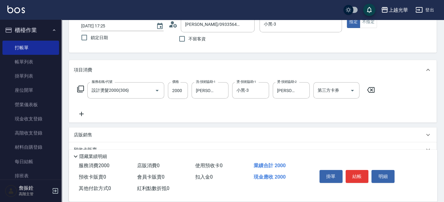
click at [80, 90] on icon at bounding box center [80, 88] width 7 height 7
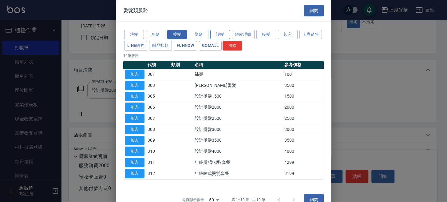
click at [226, 33] on button "護髮" at bounding box center [220, 35] width 20 height 10
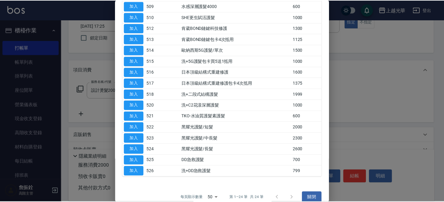
scroll to position [162, 0]
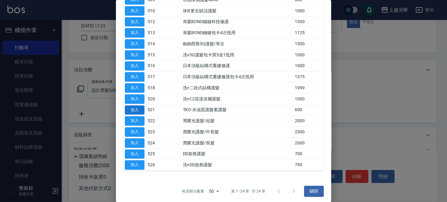
click at [141, 106] on button "加入" at bounding box center [135, 110] width 20 height 10
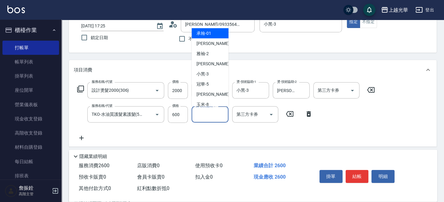
click at [204, 116] on input "護-技術協助-1" at bounding box center [209, 114] width 31 height 11
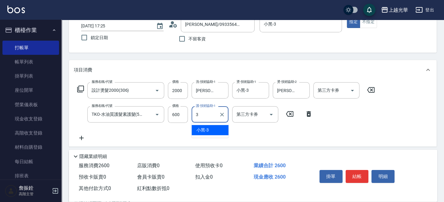
type input "小黑-3"
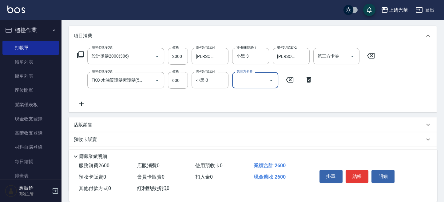
scroll to position [122, 0]
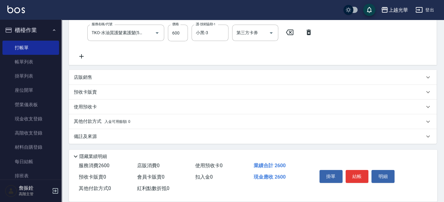
click at [89, 75] on p "店販銷售" at bounding box center [83, 77] width 18 height 6
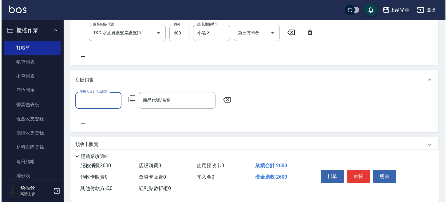
scroll to position [0, 0]
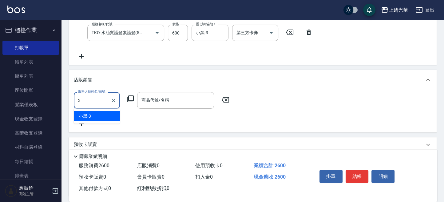
type input "小黑-3"
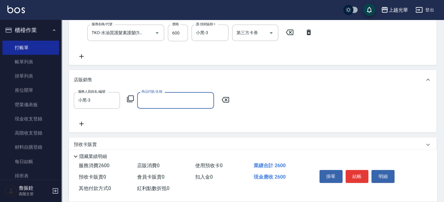
click at [127, 100] on icon at bounding box center [130, 98] width 7 height 7
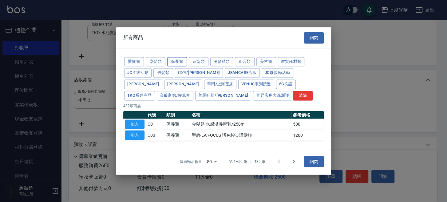
click at [182, 62] on button "保養類" at bounding box center [177, 62] width 20 height 10
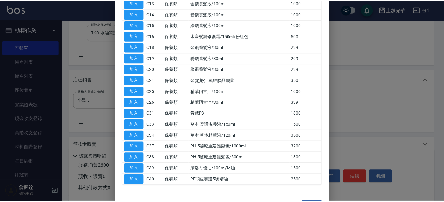
scroll to position [164, 0]
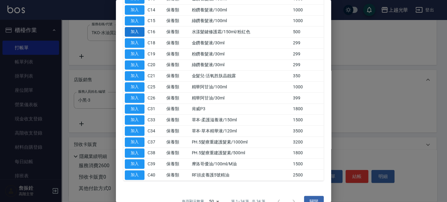
click at [139, 30] on button "加入" at bounding box center [135, 32] width 20 height 10
type input "水漾髮鍵修護霜/150ml/粉紅色"
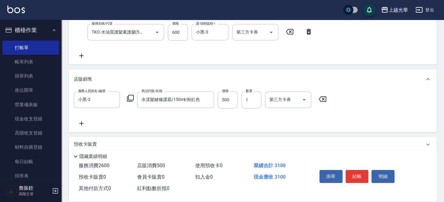
scroll to position [0, 0]
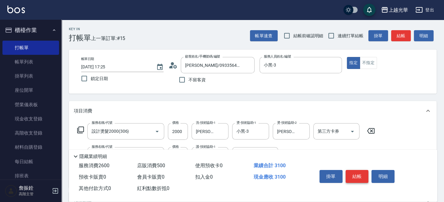
click at [358, 171] on button "結帳" at bounding box center [357, 176] width 23 height 13
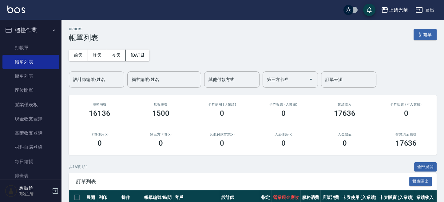
drag, startPoint x: 89, startPoint y: 78, endPoint x: 87, endPoint y: 82, distance: 4.4
click at [87, 81] on input "設計師編號/姓名" at bounding box center [97, 79] width 50 height 11
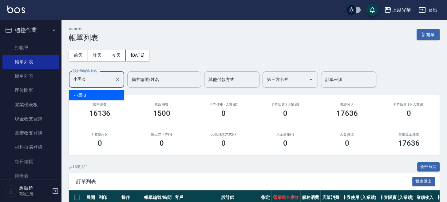
type input "小黑-3"
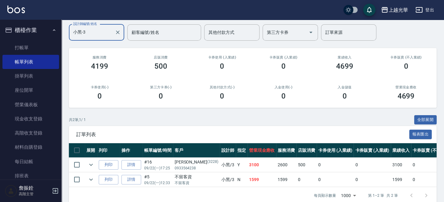
scroll to position [62, 0]
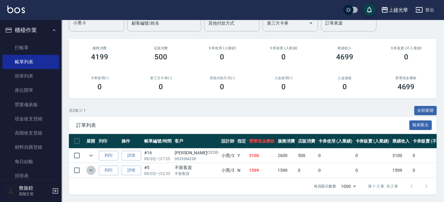
click at [92, 169] on icon "expand row" at bounding box center [91, 170] width 4 height 2
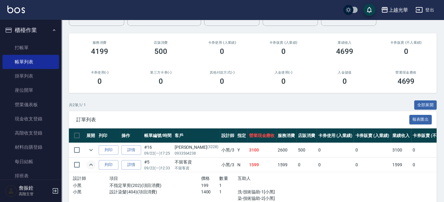
scroll to position [94, 0]
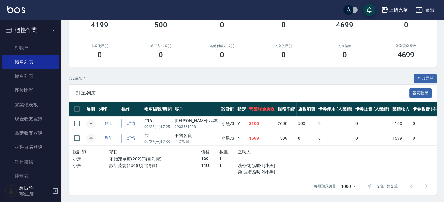
click at [90, 120] on icon "expand row" at bounding box center [90, 123] width 7 height 7
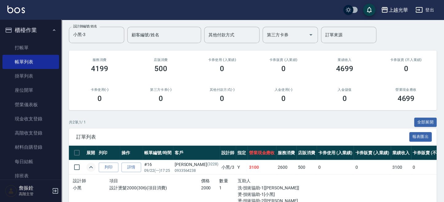
scroll to position [0, 0]
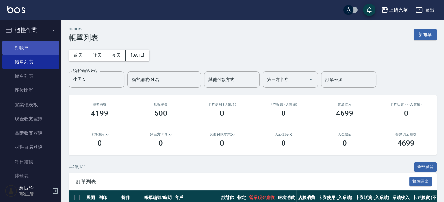
click at [24, 48] on link "打帳單" at bounding box center [30, 48] width 57 height 14
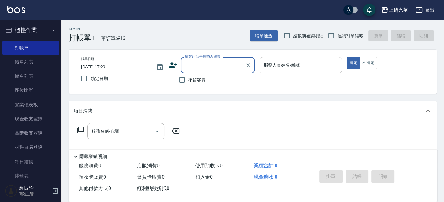
click at [293, 66] on input "服務人員姓名/編號" at bounding box center [300, 65] width 77 height 11
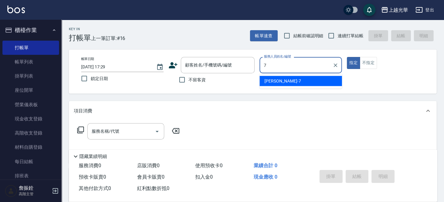
type input "小紫-7"
type button "true"
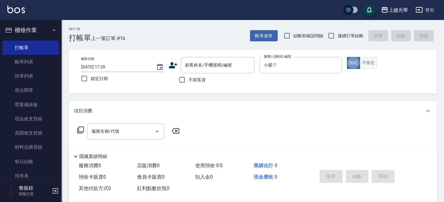
click at [371, 63] on button "不指定" at bounding box center [368, 63] width 17 height 12
click at [119, 131] on input "服務名稱/代號" at bounding box center [121, 131] width 62 height 11
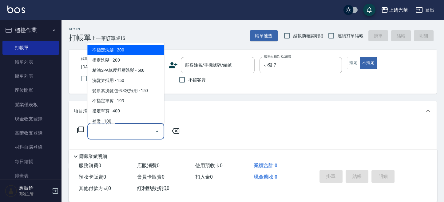
click at [130, 49] on span "不指定洗髮 - 200" at bounding box center [125, 50] width 77 height 10
type input "不指定洗髮(101)"
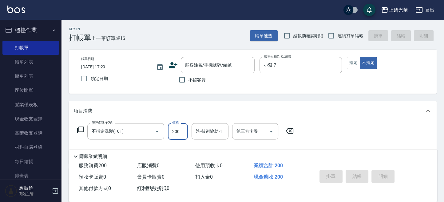
click at [179, 132] on input "200" at bounding box center [178, 131] width 20 height 17
type input "400"
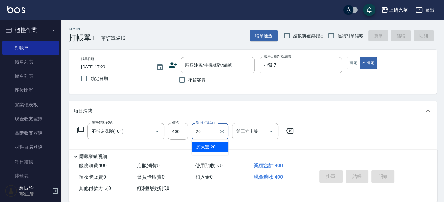
type input "[PERSON_NAME]-20"
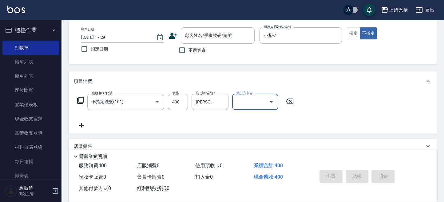
scroll to position [41, 0]
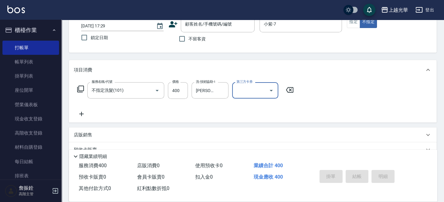
click at [81, 113] on icon at bounding box center [81, 113] width 15 height 7
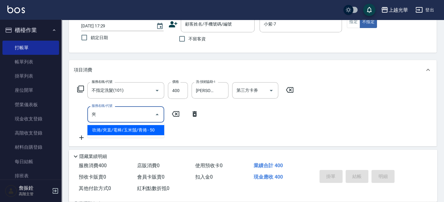
drag, startPoint x: 153, startPoint y: 129, endPoint x: 163, endPoint y: 130, distance: 9.9
click at [154, 130] on span "吹捲/夾直/電棒/玉米鬚/青捲 - 50" at bounding box center [125, 130] width 77 height 10
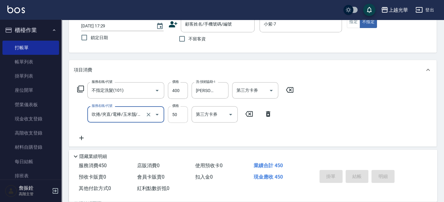
type input "吹捲/夾直/電棒/玉米鬚/青捲(803)"
click at [176, 109] on input "50" at bounding box center [178, 114] width 20 height 17
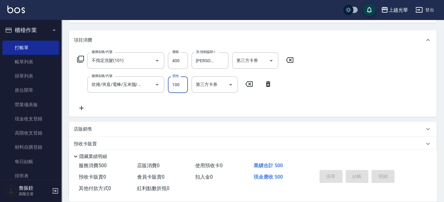
scroll to position [82, 0]
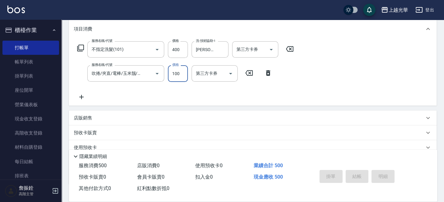
type input "100"
click at [79, 99] on icon at bounding box center [81, 96] width 15 height 7
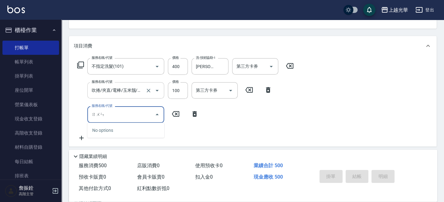
scroll to position [41, 0]
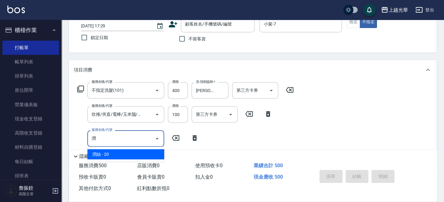
click at [134, 154] on span "潤絲 - 20" at bounding box center [125, 154] width 77 height 10
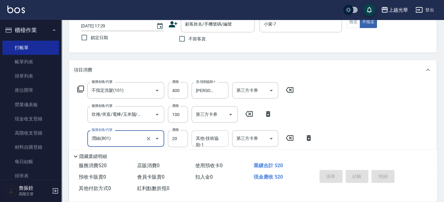
type input "潤絲(801)"
drag, startPoint x: 211, startPoint y: 141, endPoint x: 226, endPoint y: 139, distance: 15.2
click at [212, 142] on input "其他-技術協助-1" at bounding box center [209, 138] width 31 height 11
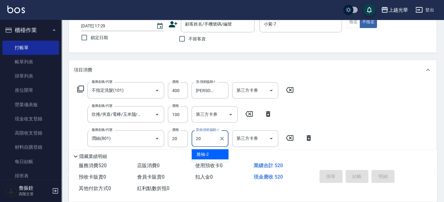
type input "[PERSON_NAME]-20"
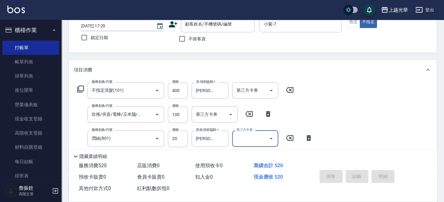
scroll to position [0, 0]
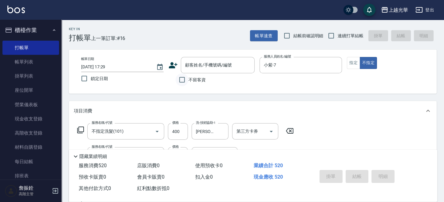
click at [180, 81] on input "不留客資" at bounding box center [182, 79] width 13 height 13
checkbox input "true"
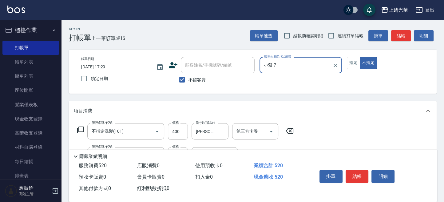
scroll to position [41, 0]
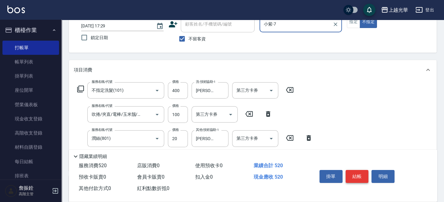
click at [357, 171] on button "結帳" at bounding box center [357, 176] width 23 height 13
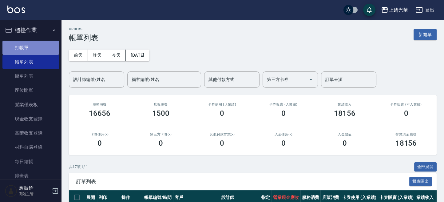
drag, startPoint x: 42, startPoint y: 49, endPoint x: 50, endPoint y: 51, distance: 9.0
click at [42, 49] on link "打帳單" at bounding box center [30, 48] width 57 height 14
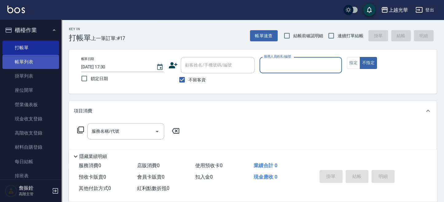
click at [30, 63] on link "帳單列表" at bounding box center [30, 62] width 57 height 14
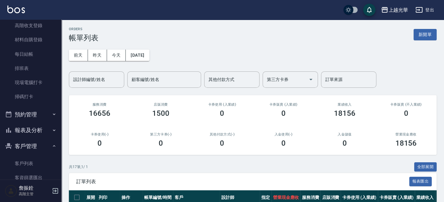
scroll to position [123, 0]
drag, startPoint x: 114, startPoint y: 80, endPoint x: 129, endPoint y: 86, distance: 16.0
click at [115, 81] on input "設計師編號/姓名" at bounding box center [97, 79] width 50 height 11
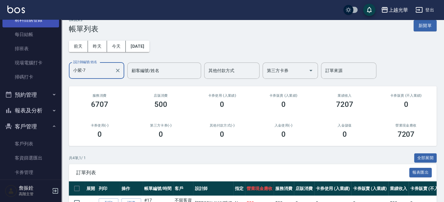
scroll to position [169, 0]
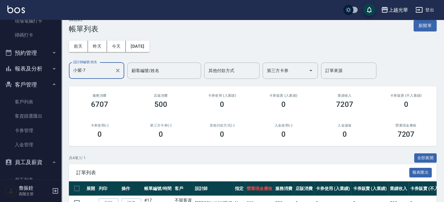
type input "小紫-7"
click at [42, 67] on button "報表及分析" at bounding box center [30, 69] width 57 height 16
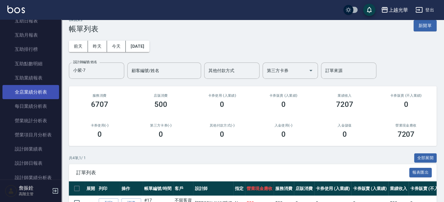
scroll to position [374, 0]
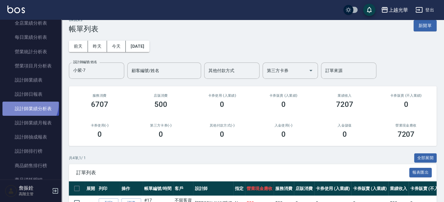
click at [27, 104] on link "設計師業績分析表" at bounding box center [30, 109] width 57 height 14
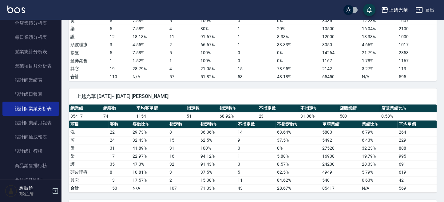
scroll to position [533, 0]
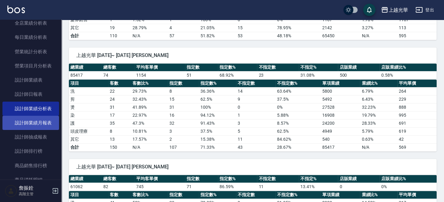
click at [42, 120] on link "設計師業績月報表" at bounding box center [30, 123] width 57 height 14
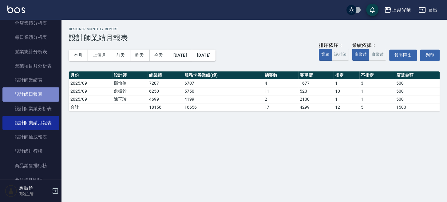
click at [47, 94] on link "設計師日報表" at bounding box center [30, 94] width 57 height 14
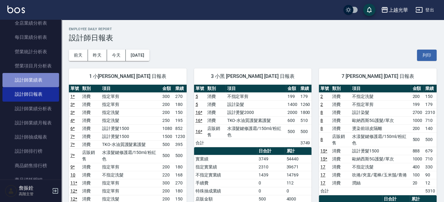
click at [40, 82] on link "設計師業績表" at bounding box center [30, 80] width 57 height 14
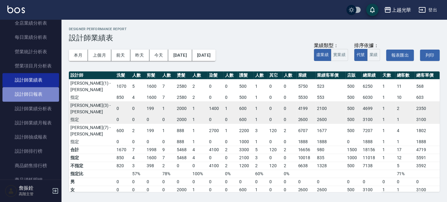
click at [36, 100] on link "設計師日報表" at bounding box center [30, 94] width 57 height 14
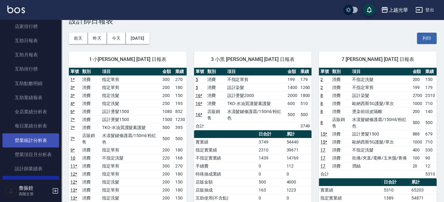
scroll to position [292, 0]
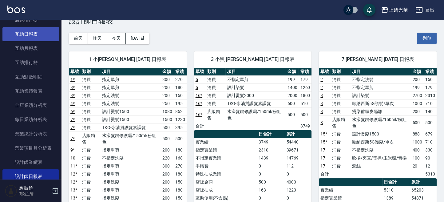
click at [33, 34] on link "互助日報表" at bounding box center [30, 34] width 57 height 14
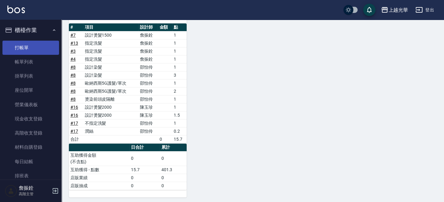
click at [22, 46] on link "打帳單" at bounding box center [30, 48] width 57 height 14
